Goal: Information Seeking & Learning: Learn about a topic

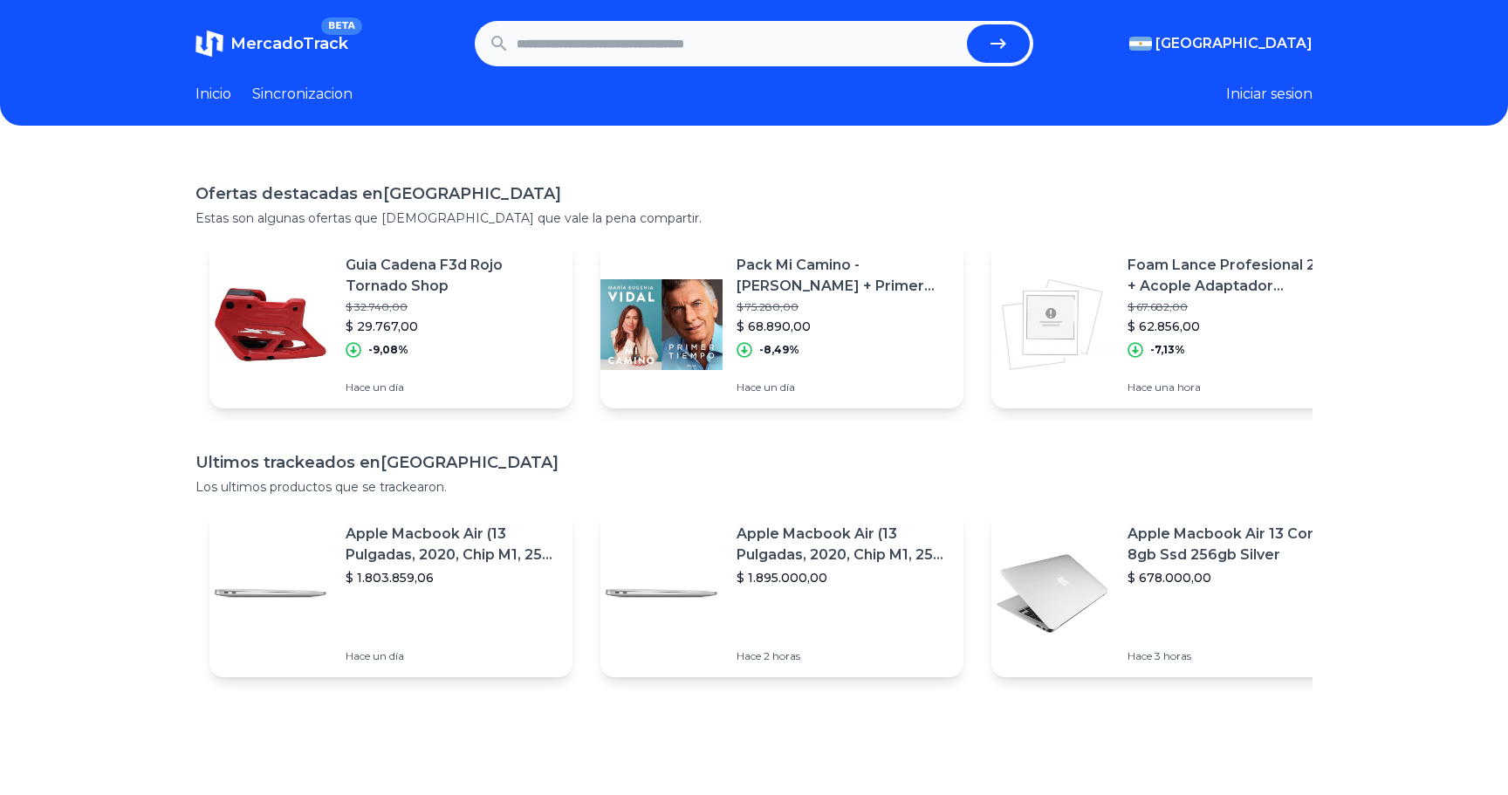
click at [806, 55] on input "text" at bounding box center [738, 43] width 443 height 38
type input "**********"
click at [967, 24] on button "submit" at bounding box center [998, 43] width 63 height 38
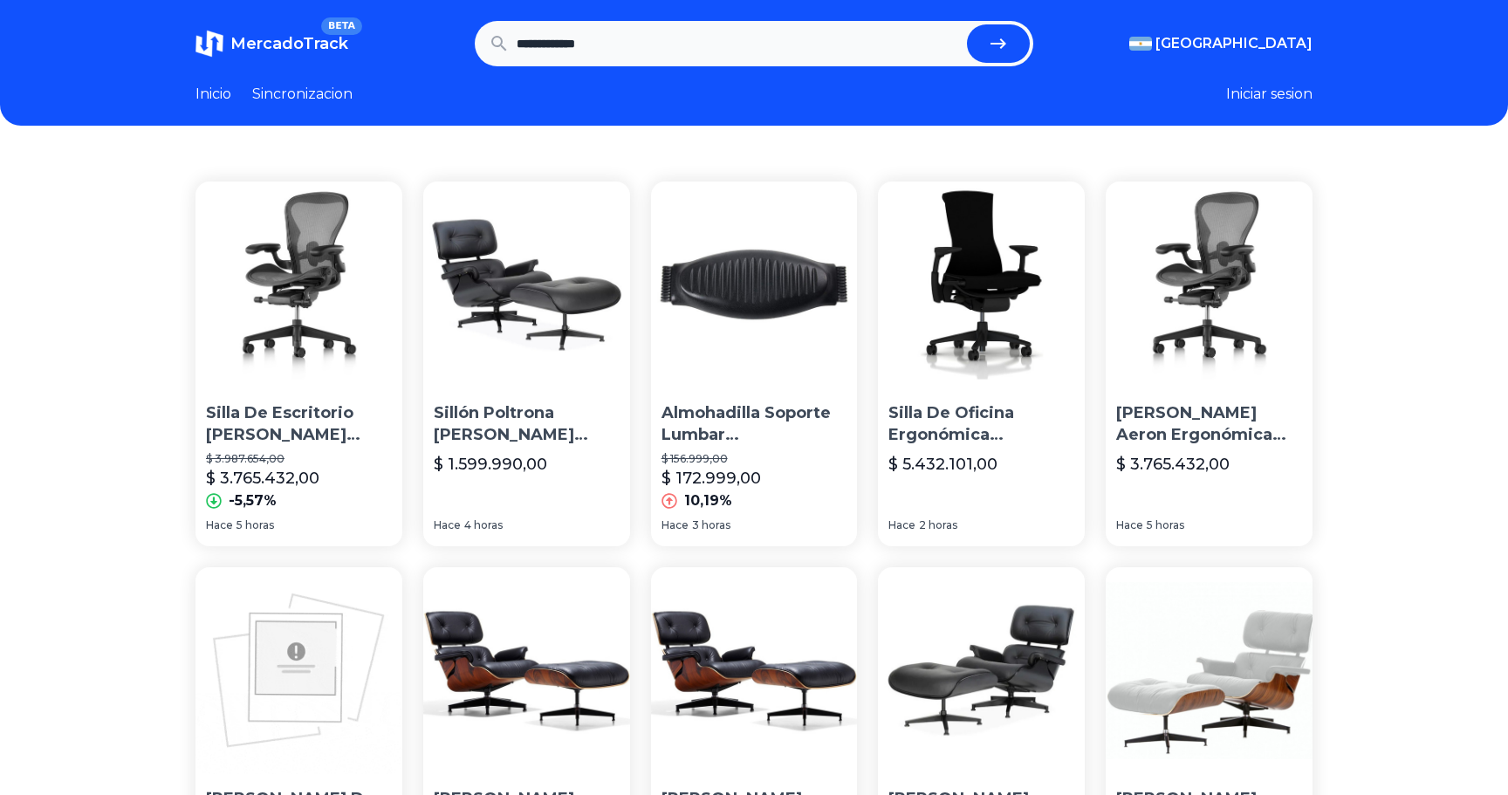
click at [311, 424] on p "Silla De Escritorio Herman Miller Aeron Ergonómica Carbon" at bounding box center [299, 424] width 186 height 44
